Goal: Use online tool/utility: Utilize a website feature to perform a specific function

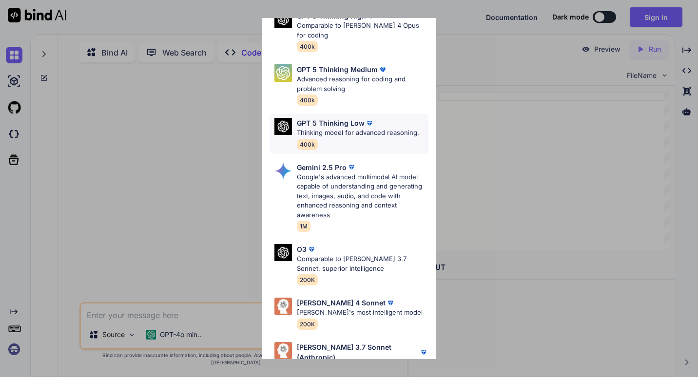
scroll to position [118, 0]
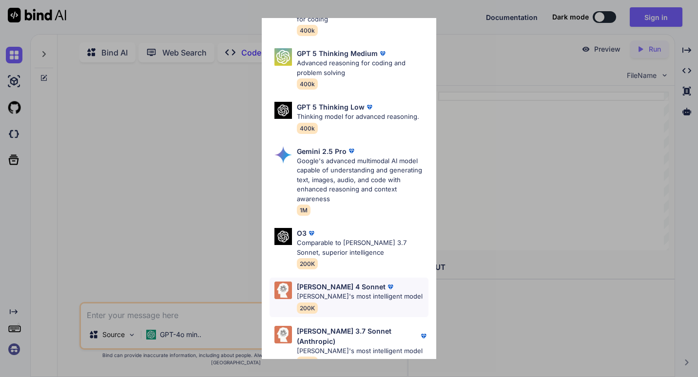
type textarea "x"
click at [322, 282] on p "[PERSON_NAME] 4 Sonnet" at bounding box center [341, 287] width 89 height 10
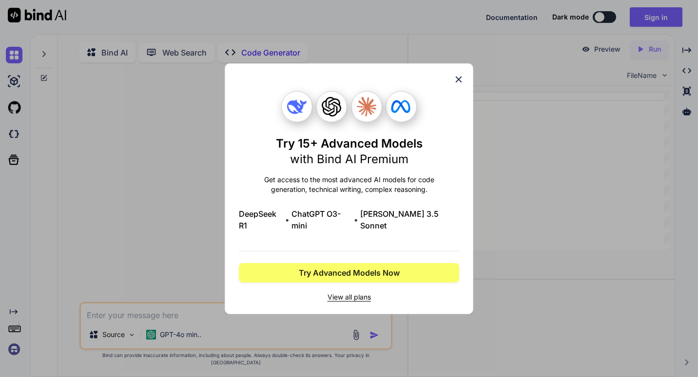
scroll to position [0, 0]
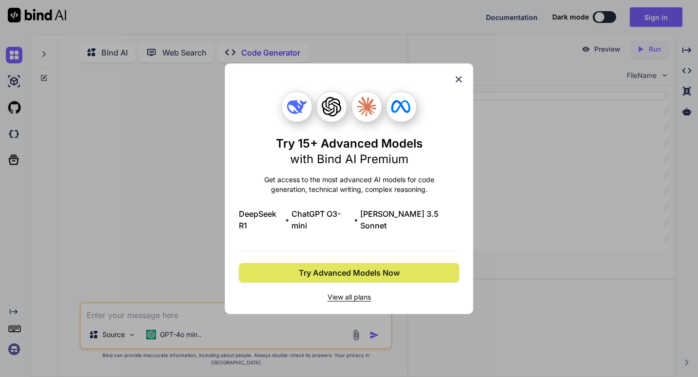
click at [361, 267] on span "Try Advanced Models Now" at bounding box center [349, 273] width 101 height 12
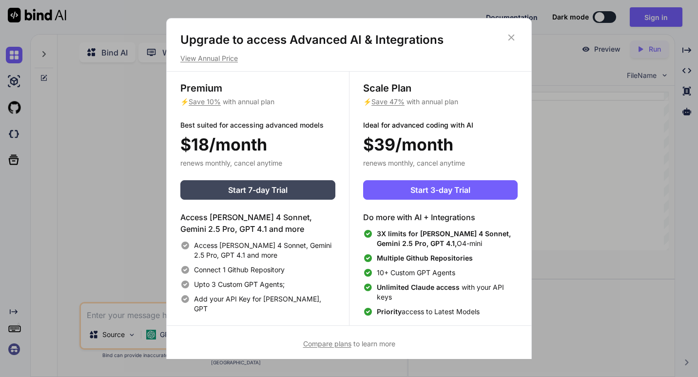
click at [506, 37] on icon at bounding box center [511, 37] width 11 height 11
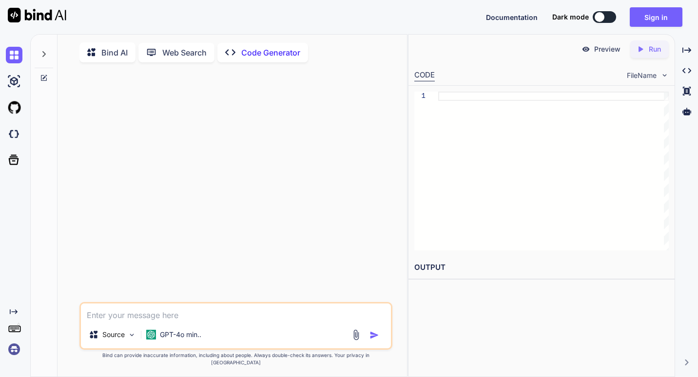
click at [435, 263] on h2 "OUTPUT" at bounding box center [542, 268] width 266 height 23
click at [158, 321] on textarea at bounding box center [236, 313] width 310 height 18
type textarea "m"
type textarea "x"
type textarea "ma"
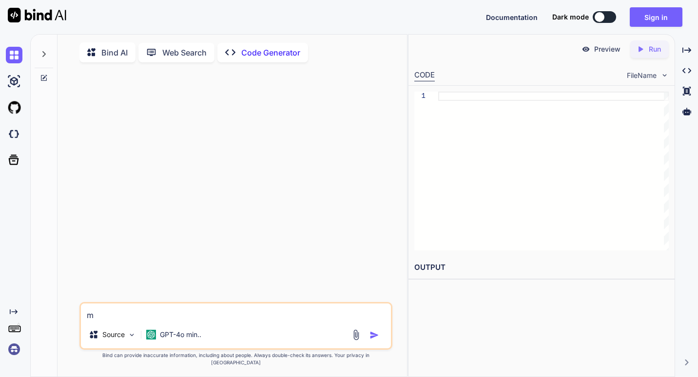
type textarea "x"
type textarea "mak"
type textarea "x"
type textarea "make"
type textarea "x"
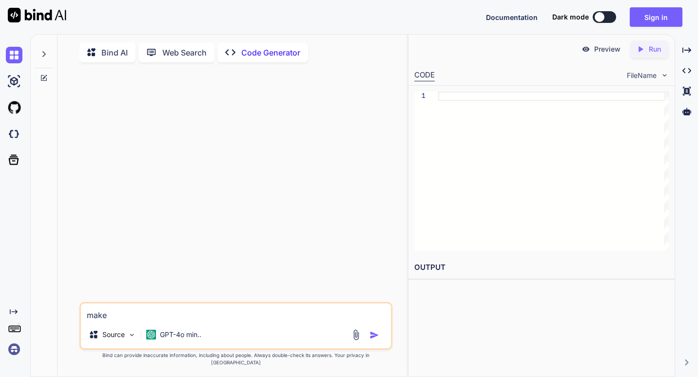
type textarea "make"
type textarea "x"
type textarea "make h"
type textarea "x"
type textarea "make ht"
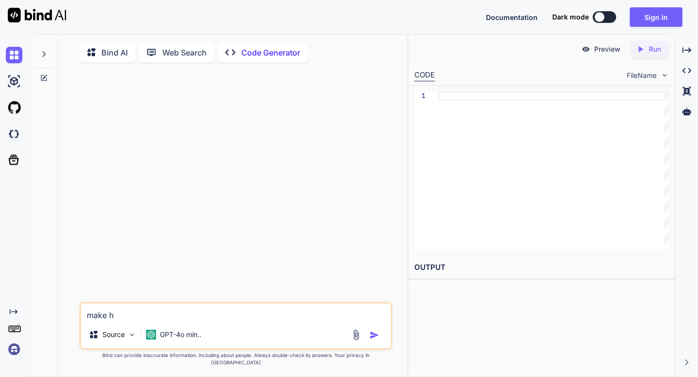
type textarea "x"
type textarea "make htm"
type textarea "x"
type textarea "make html"
type textarea "x"
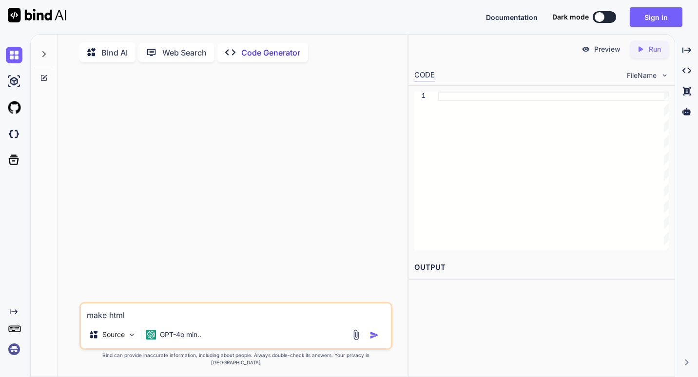
type textarea "make html"
type textarea "x"
type textarea "make html p"
type textarea "x"
type textarea "make html psa"
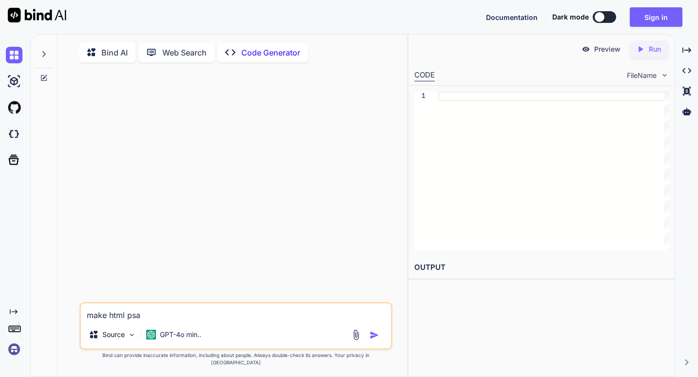
type textarea "x"
type textarea "make html ps"
type textarea "x"
type textarea "make html p"
type textarea "x"
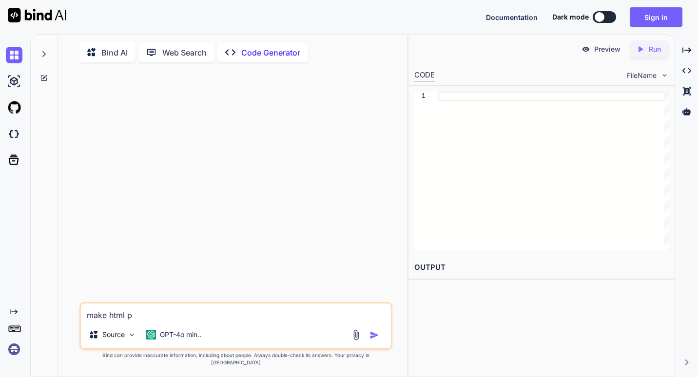
type textarea "make html pa"
type textarea "x"
type textarea "make html pag"
type textarea "x"
type textarea "make html page"
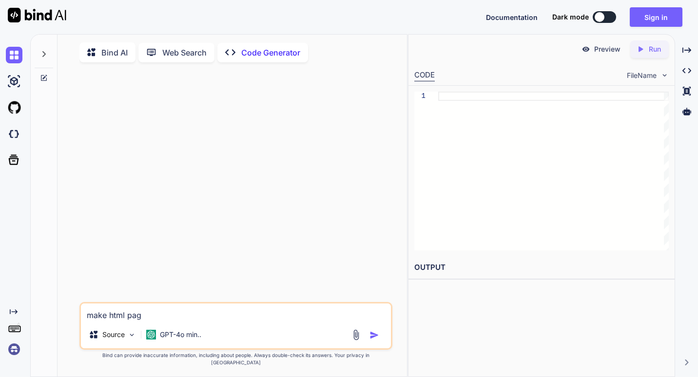
type textarea "x"
type textarea "make html page"
type textarea "x"
type textarea "make html page w"
type textarea "x"
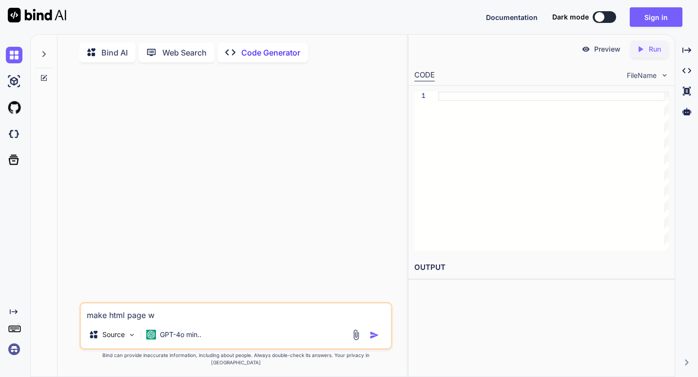
type textarea "make html page wi"
type textarea "x"
type textarea "make html page wit"
type textarea "x"
type textarea "make html page with"
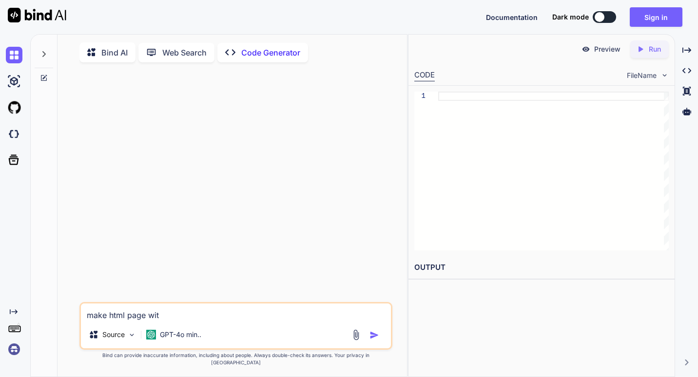
type textarea "x"
type textarea "make html page with"
type textarea "x"
type textarea "make html page with c"
type textarea "x"
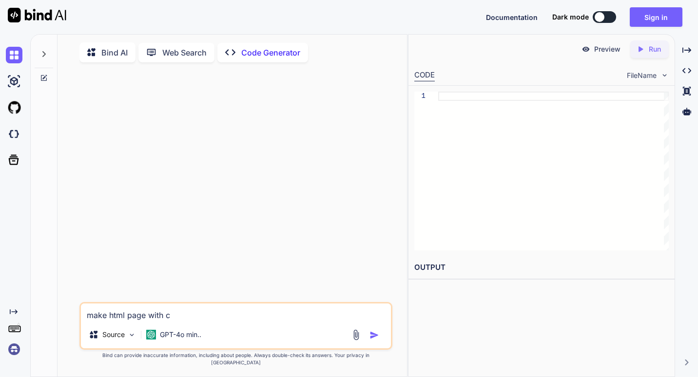
type textarea "make html page with ci"
type textarea "x"
type textarea "make html page with cir"
type textarea "x"
type textarea "make html page with circ"
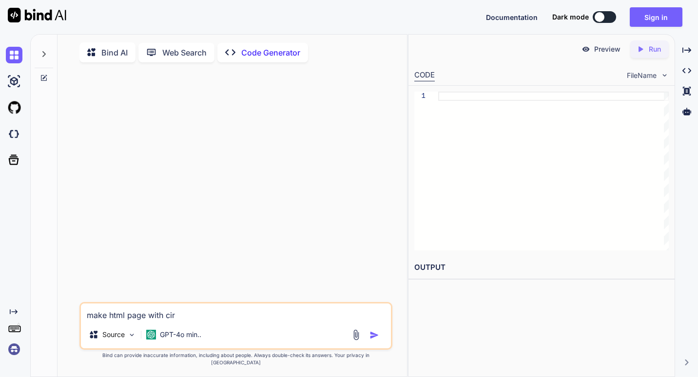
type textarea "x"
type textarea "make html page with circl"
type textarea "x"
type textarea "make html page with circle"
type textarea "x"
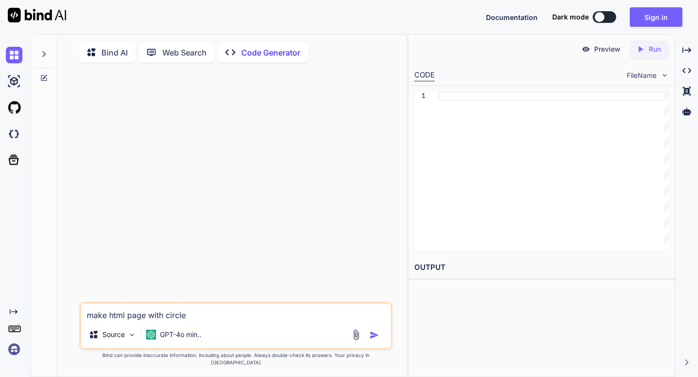
type textarea "make html page with circle"
type textarea "x"
type textarea "make html page with circle t"
type textarea "x"
type textarea "make html page with circle th"
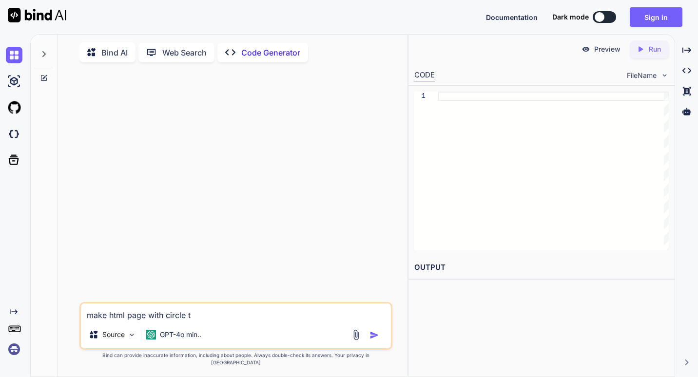
type textarea "x"
type textarea "make html page with circle tha"
type textarea "x"
type textarea "make html page with circle tha"
type textarea "x"
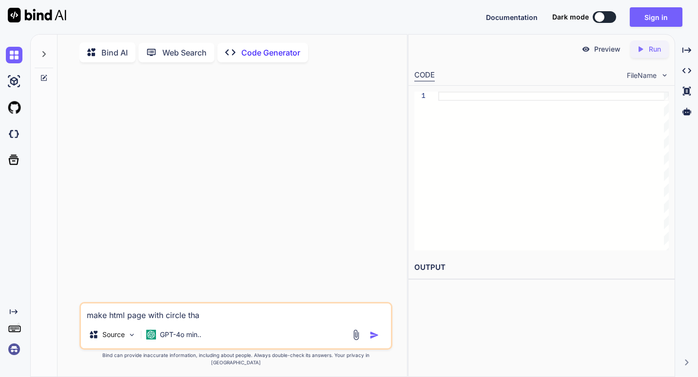
type textarea "make html page with circle tha b"
type textarea "x"
type textarea "make html page with circle tha bo"
type textarea "x"
type textarea "make html page with circle tha bou"
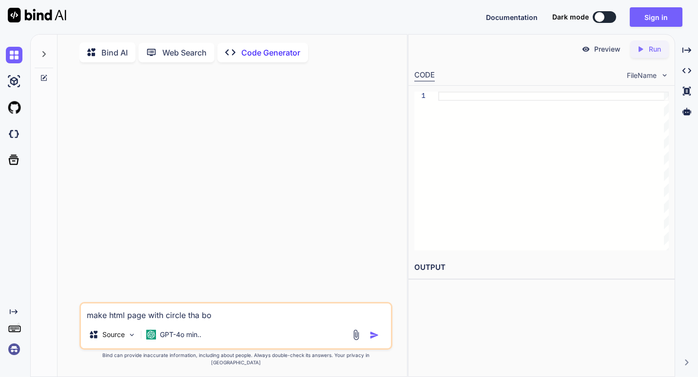
type textarea "x"
type textarea "make html page with circle tha boun"
type textarea "x"
type textarea "make html page with circle tha bounc"
type textarea "x"
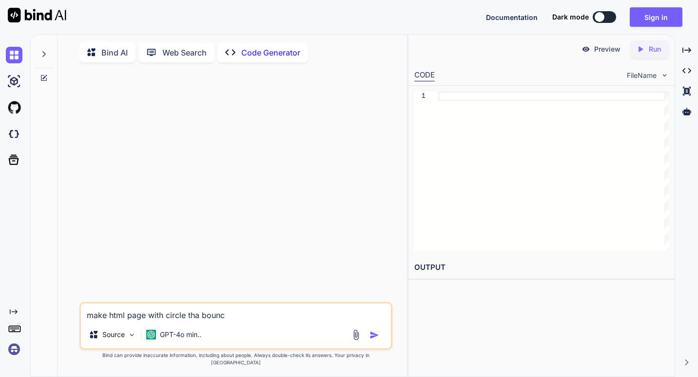
type textarea "make html page with circle tha bounce"
type textarea "x"
type textarea "make html page with circle tha bounces"
type textarea "x"
type textarea "make html page with circle that bounces"
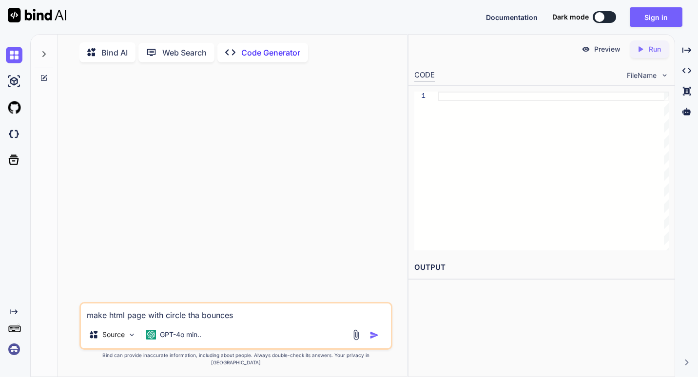
type textarea "x"
type textarea "make html page with circle that bounces"
click at [373, 340] on img "button" at bounding box center [375, 336] width 10 height 10
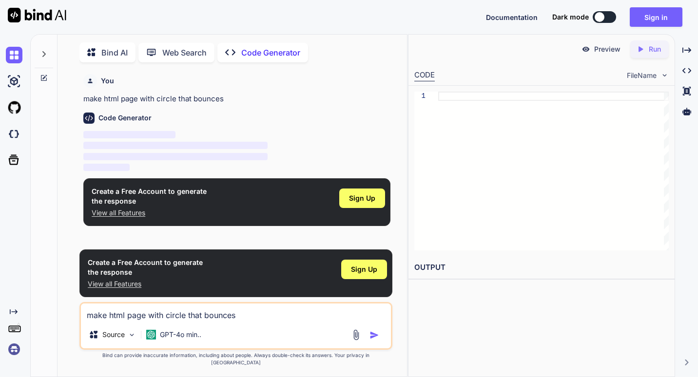
scroll to position [4, 0]
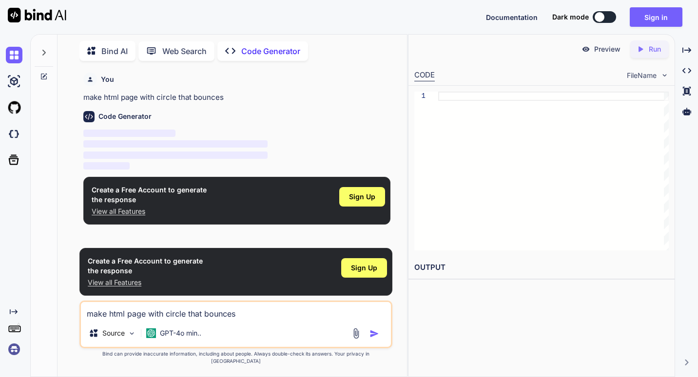
click at [606, 15] on button at bounding box center [604, 17] width 23 height 12
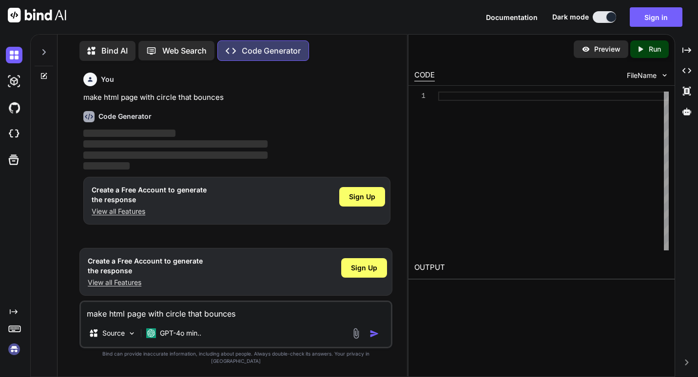
click at [604, 19] on button at bounding box center [604, 17] width 23 height 12
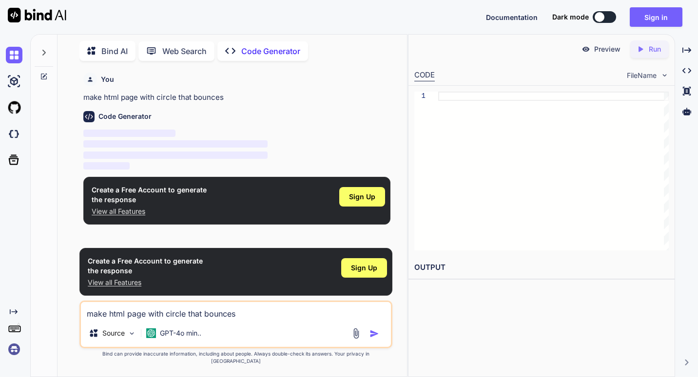
click at [604, 19] on div at bounding box center [600, 17] width 10 height 10
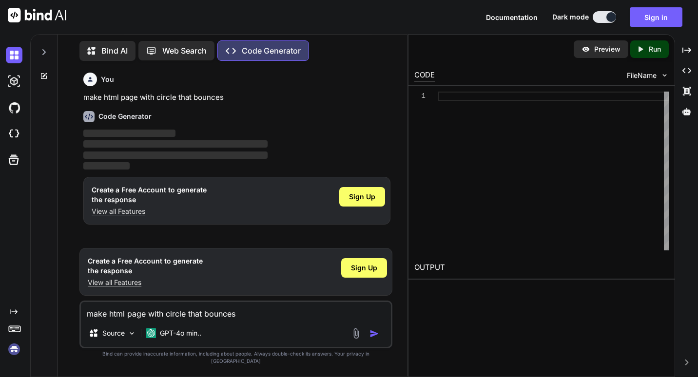
click at [603, 20] on button at bounding box center [604, 17] width 23 height 12
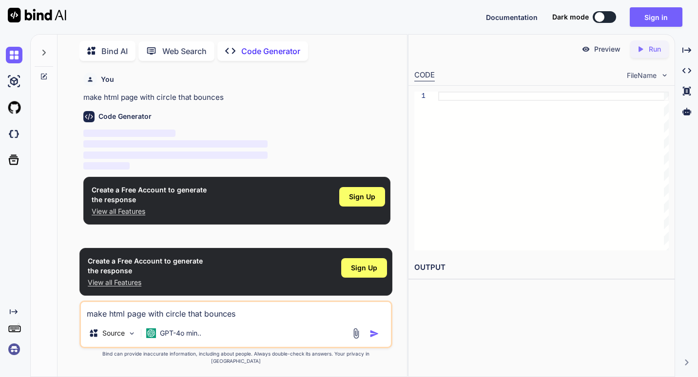
click at [264, 46] on p "Code Generator" at bounding box center [270, 51] width 59 height 12
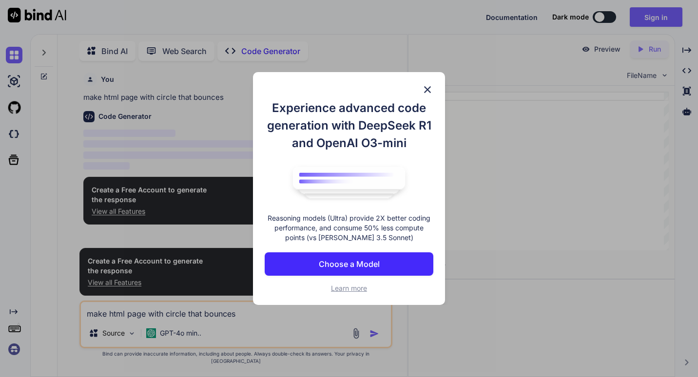
click at [426, 89] on img at bounding box center [428, 90] width 12 height 12
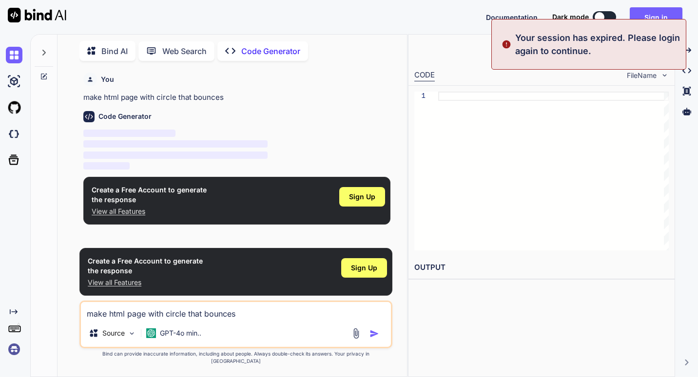
type textarea "x"
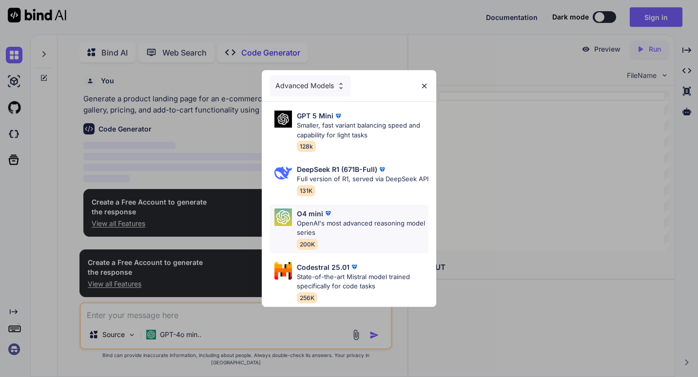
click at [311, 220] on p "OpenAI's most advanced reasoning model series" at bounding box center [363, 228] width 132 height 19
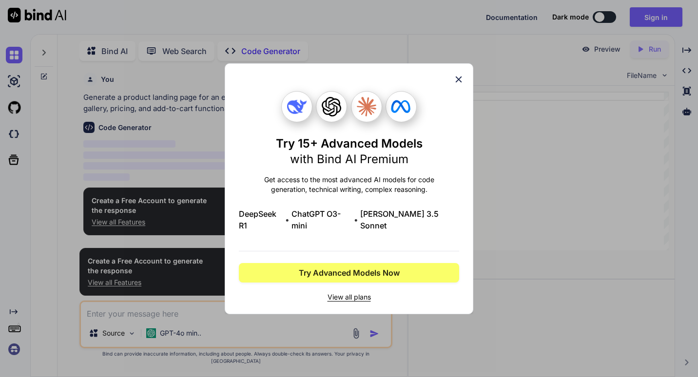
click at [354, 293] on span "View all plans" at bounding box center [349, 298] width 220 height 10
type textarea "x"
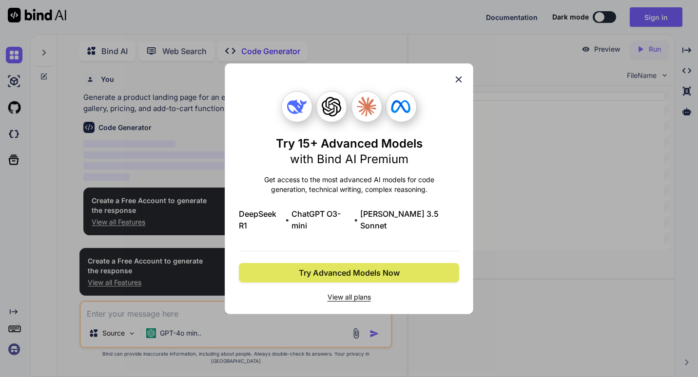
click at [368, 267] on span "Try Advanced Models Now" at bounding box center [349, 273] width 101 height 12
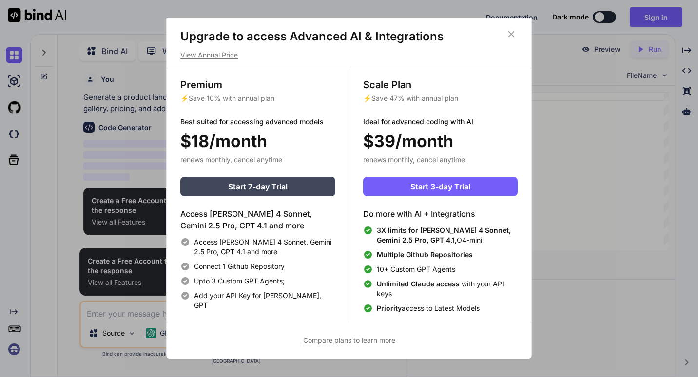
scroll to position [4, 0]
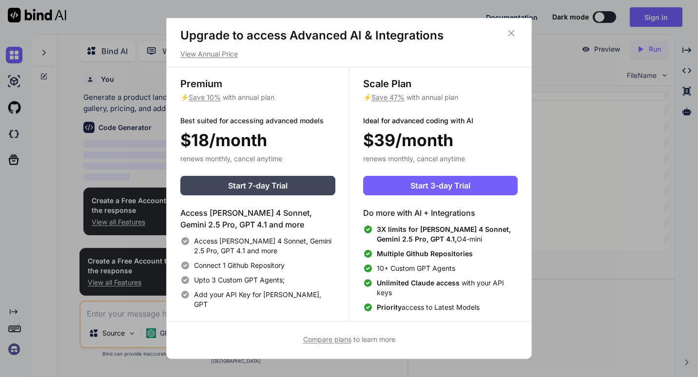
drag, startPoint x: 512, startPoint y: 31, endPoint x: 393, endPoint y: 26, distance: 119.1
click at [509, 31] on icon at bounding box center [511, 33] width 11 height 11
